Goal: Navigation & Orientation: Go to known website

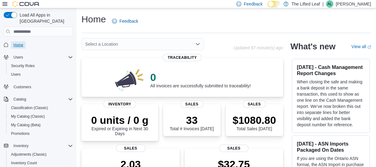
click at [21, 43] on span "Home" at bounding box center [18, 45] width 10 height 5
